Goal: Task Accomplishment & Management: Complete application form

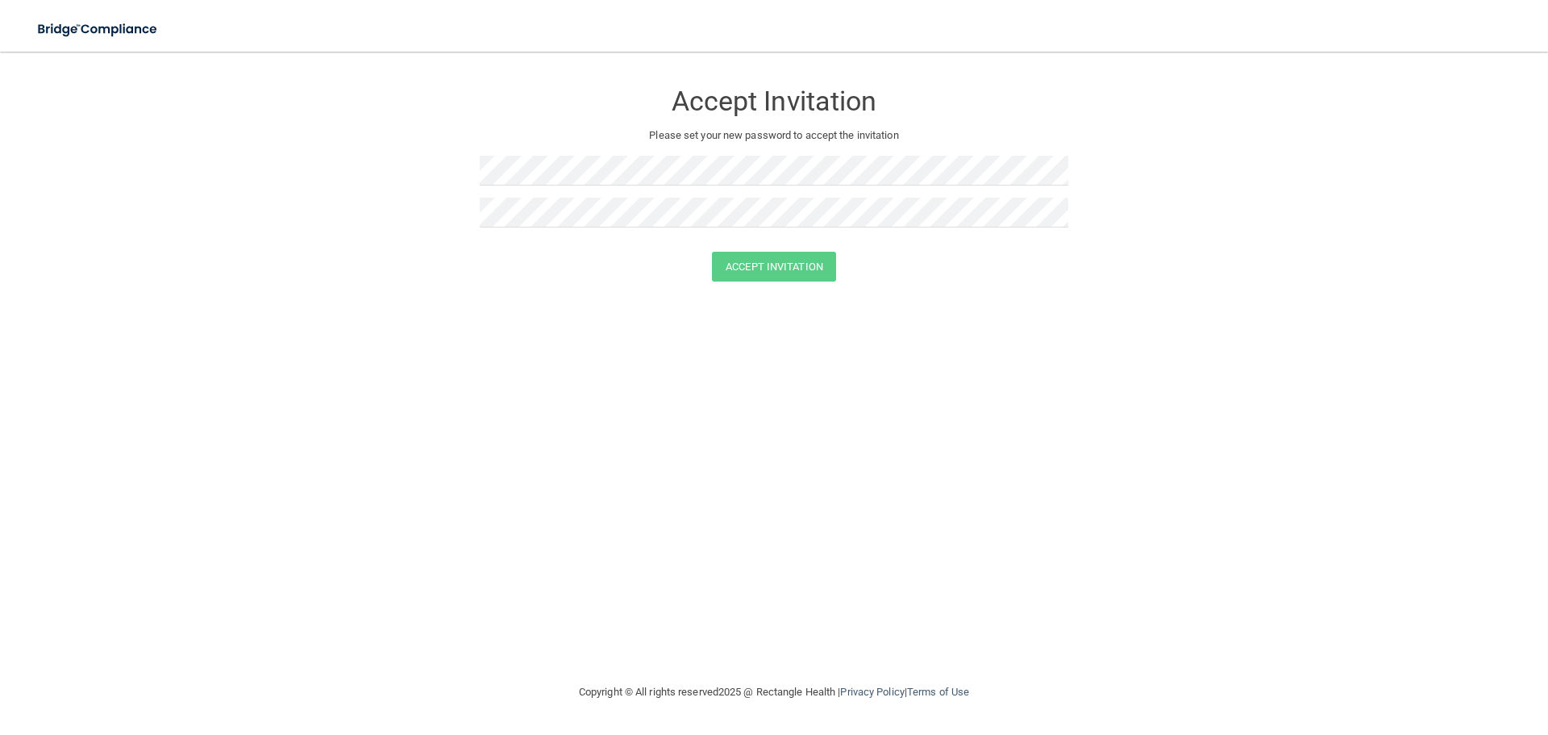
click at [408, 231] on form "Accept Invitation Please set your new password to accept the invitation Accept …" at bounding box center [774, 184] width 1484 height 233
click at [758, 271] on button "Accept Invitation" at bounding box center [774, 267] width 124 height 30
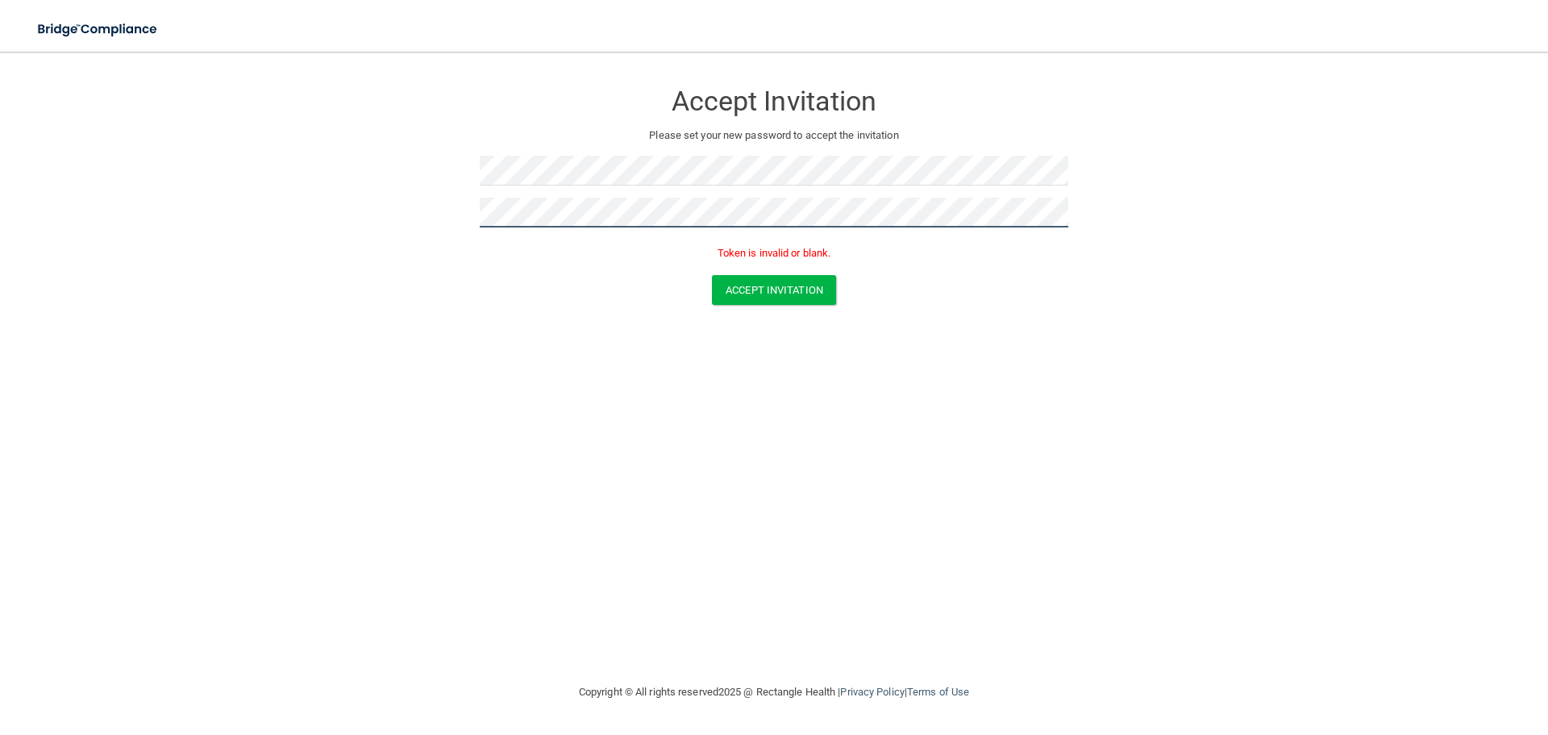
click at [401, 253] on form "Accept Invitation Please set your new password to accept the invitation Token i…" at bounding box center [774, 196] width 1484 height 256
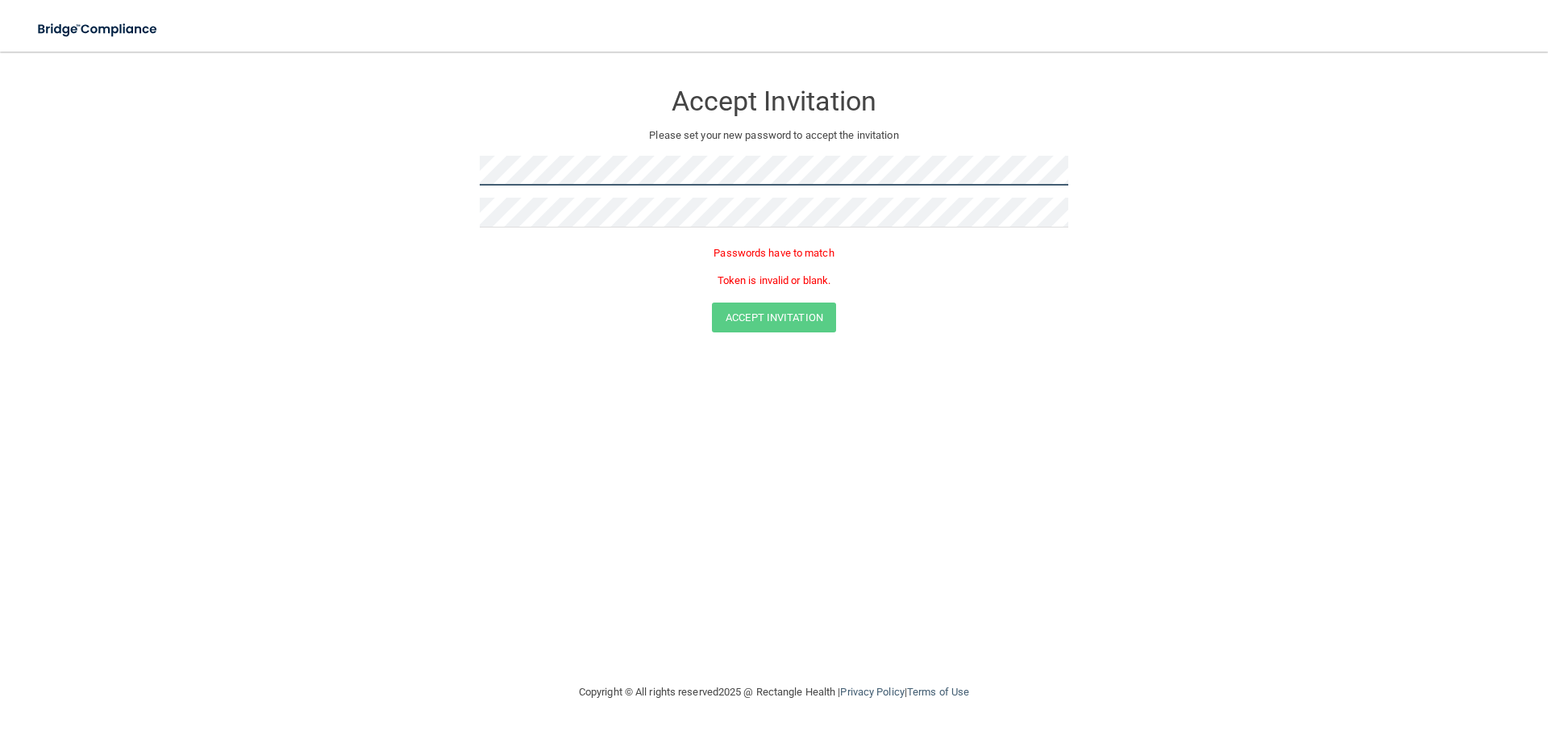
click at [358, 181] on form "Accept Invitation Please set your new password to accept the invitation Passwor…" at bounding box center [774, 210] width 1484 height 284
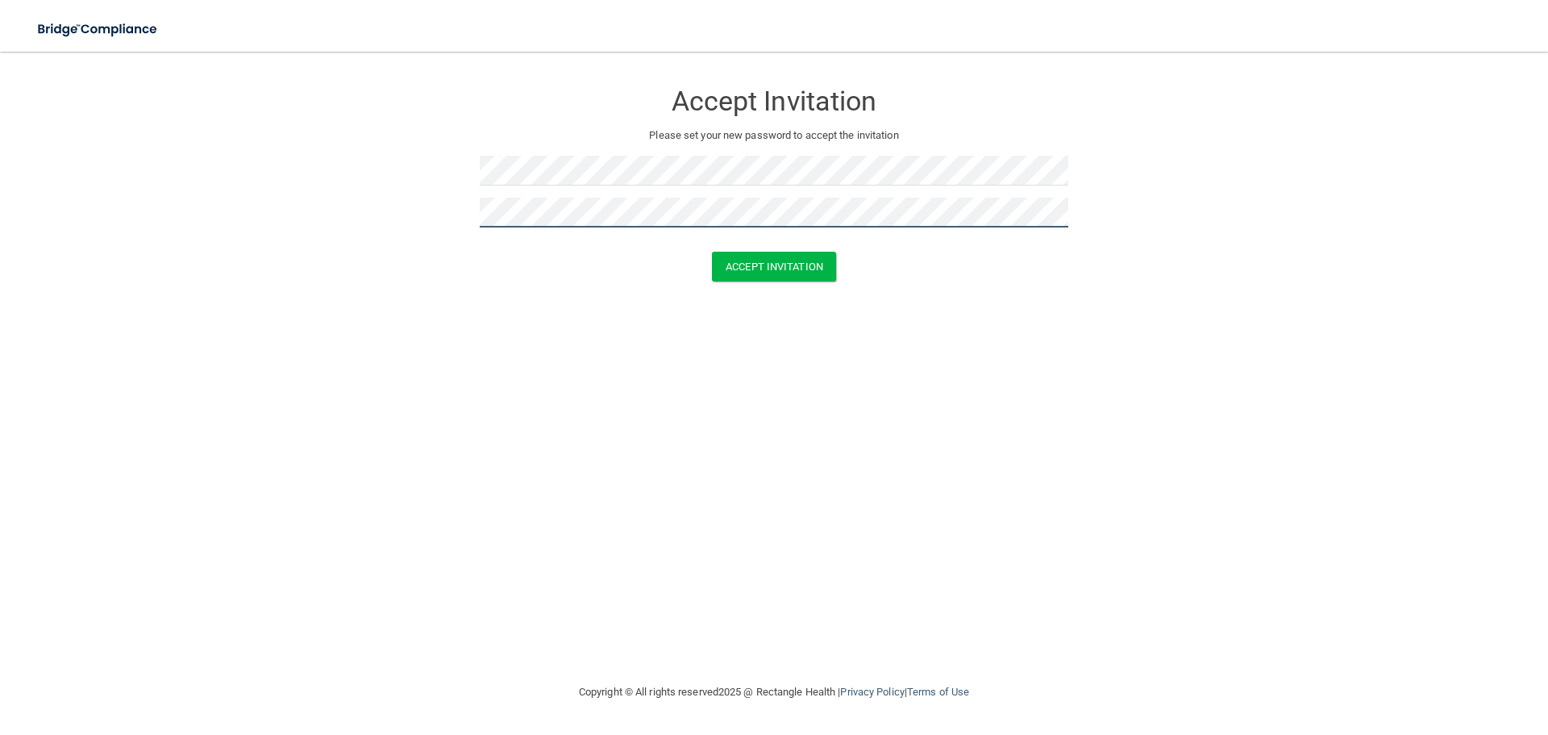
click at [712, 252] on button "Accept Invitation" at bounding box center [774, 267] width 124 height 30
click at [712, 275] on button "Accept Invitation" at bounding box center [774, 290] width 124 height 30
